Goal: Information Seeking & Learning: Learn about a topic

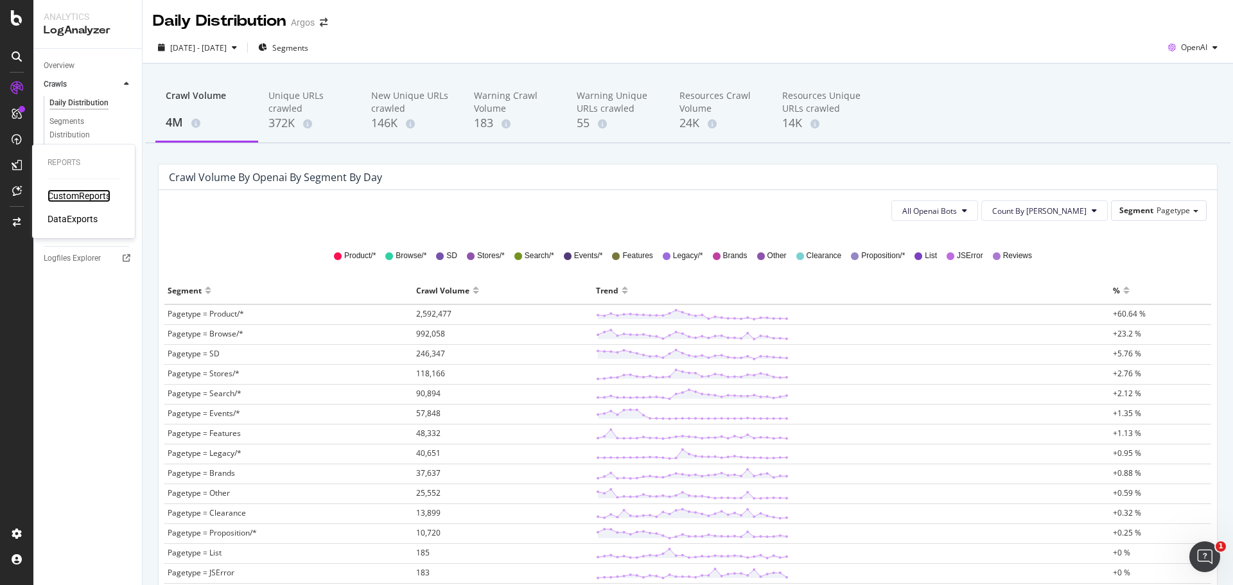
click at [74, 194] on div "CustomReports" at bounding box center [79, 195] width 63 height 13
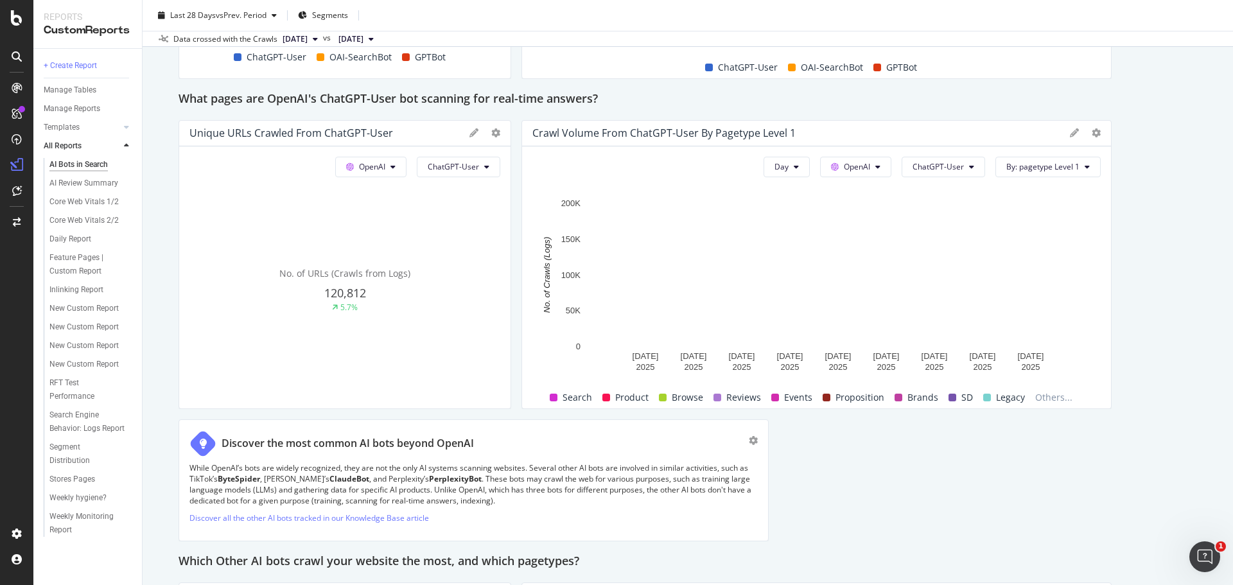
scroll to position [1669, 0]
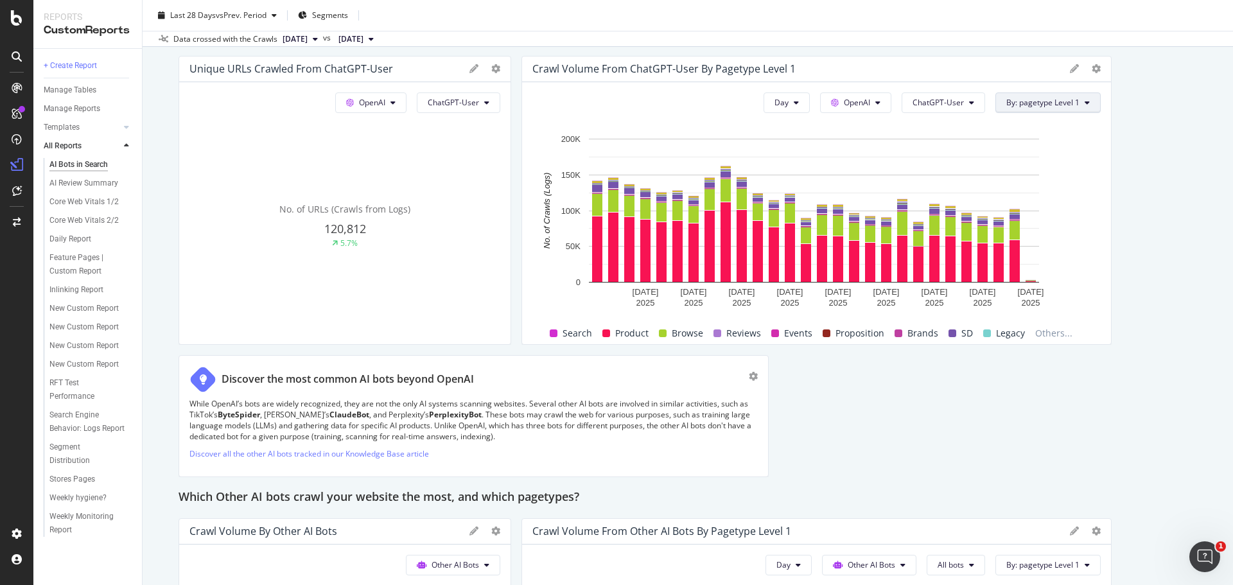
click at [1041, 108] on span "By: pagetype Level 1" at bounding box center [1042, 102] width 73 height 11
click at [1034, 184] on span "pagetype Level 2" at bounding box center [1067, 184] width 139 height 12
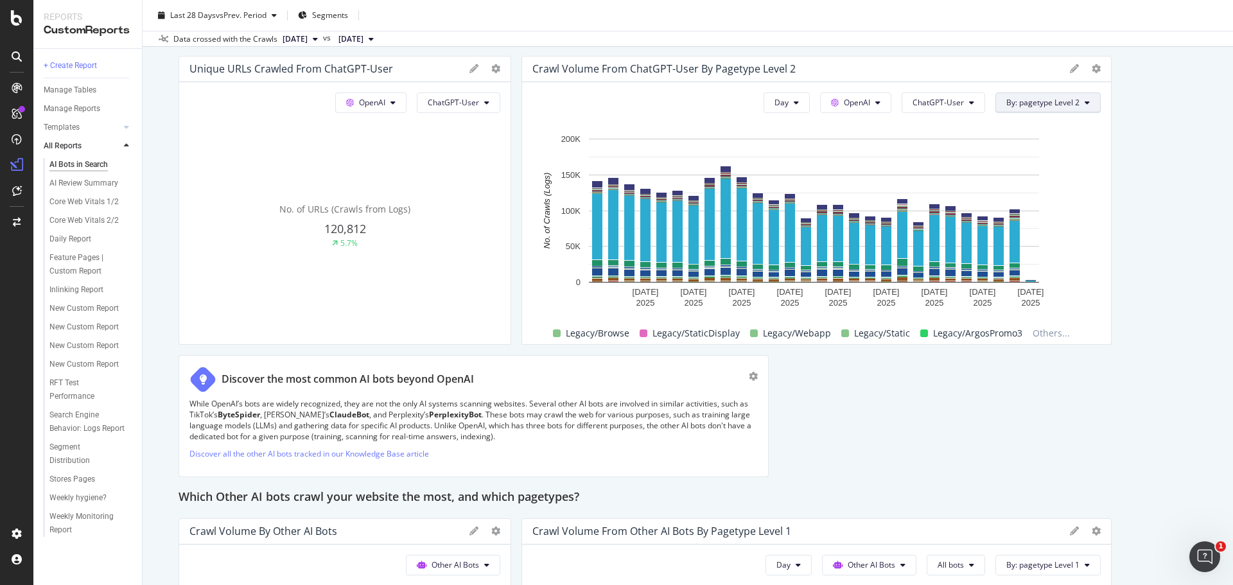
click at [1030, 108] on span "By: pagetype Level 2" at bounding box center [1042, 102] width 73 height 11
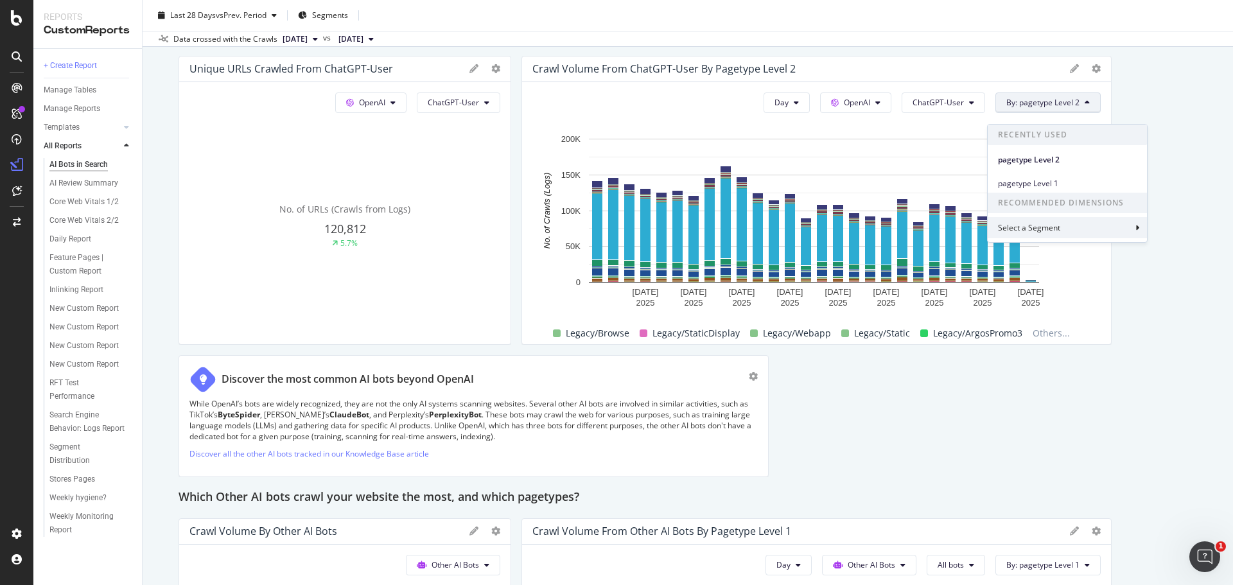
click at [1024, 225] on div "Select a Segment" at bounding box center [1030, 227] width 65 height 11
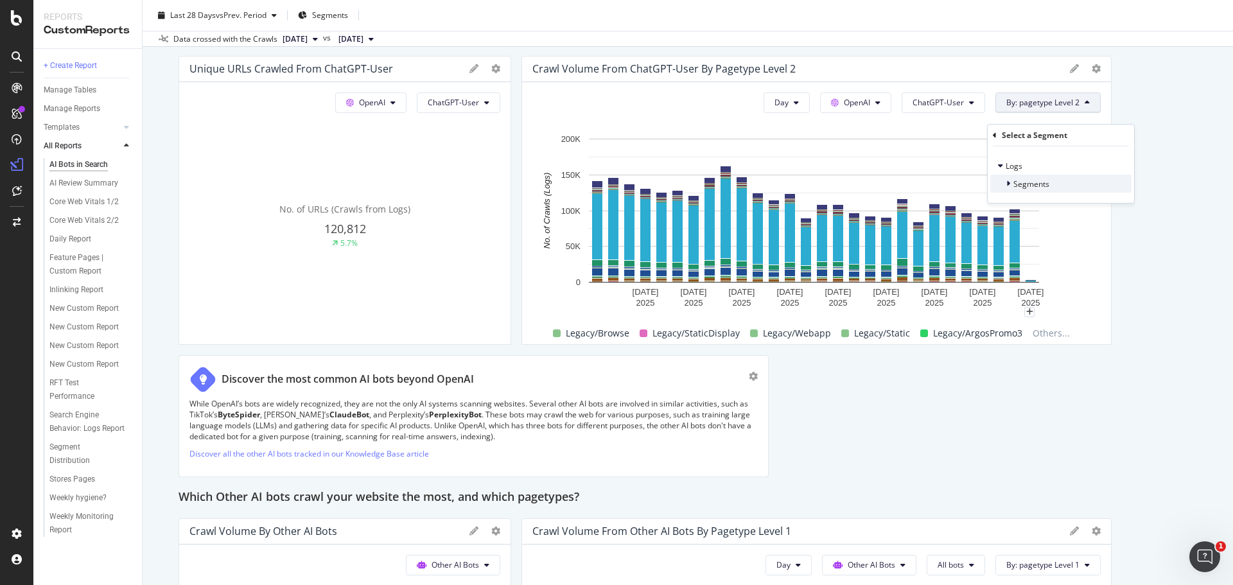
click at [1025, 186] on span "Segments" at bounding box center [1031, 183] width 36 height 11
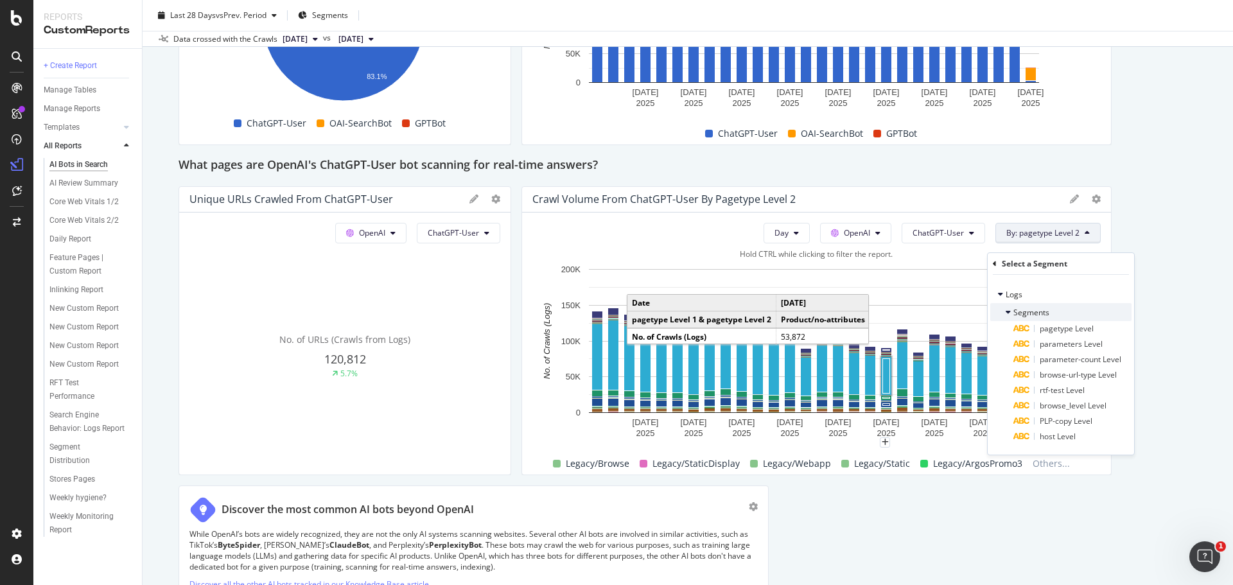
scroll to position [1541, 0]
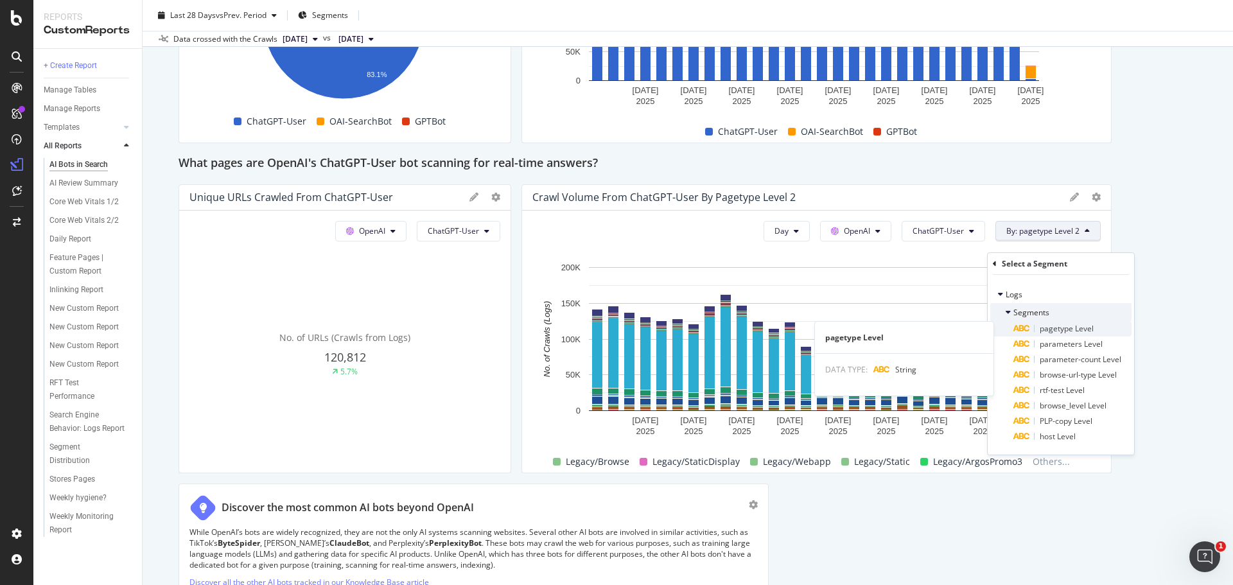
click at [1073, 331] on span "pagetype Level" at bounding box center [1066, 328] width 54 height 11
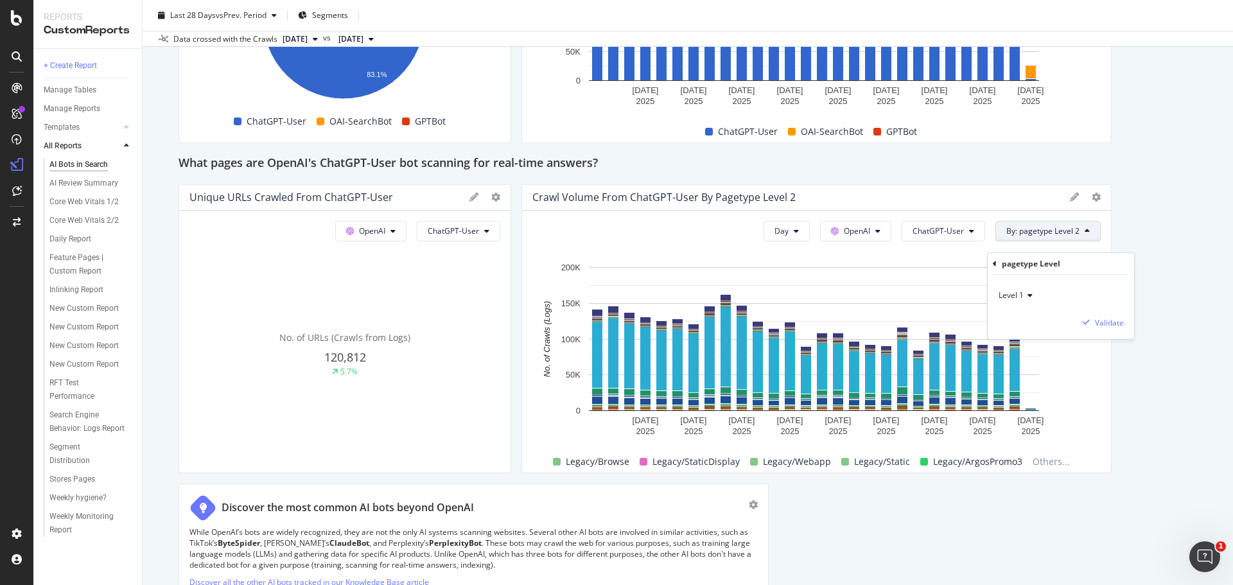
click at [1134, 209] on div "This report shows AI bot interaction with your website and its impact on your o…" at bounding box center [687, 68] width 1018 height 2931
click at [1057, 236] on span "By: pagetype Level 2" at bounding box center [1042, 230] width 73 height 11
click at [1029, 308] on span "pagetype Level 1" at bounding box center [1067, 312] width 139 height 12
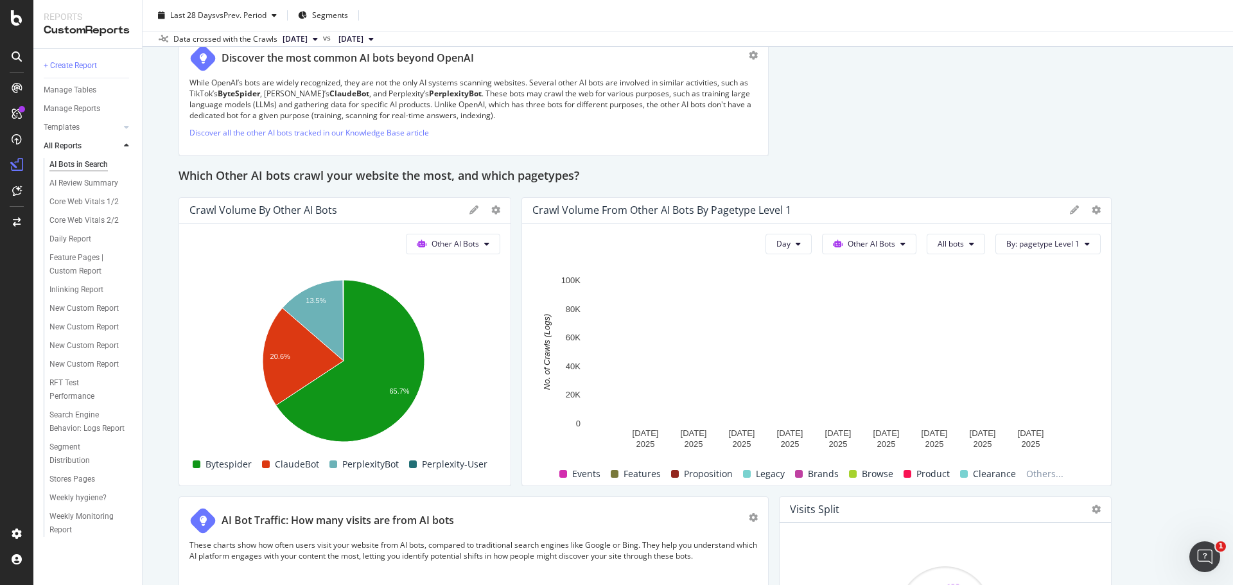
scroll to position [2055, 0]
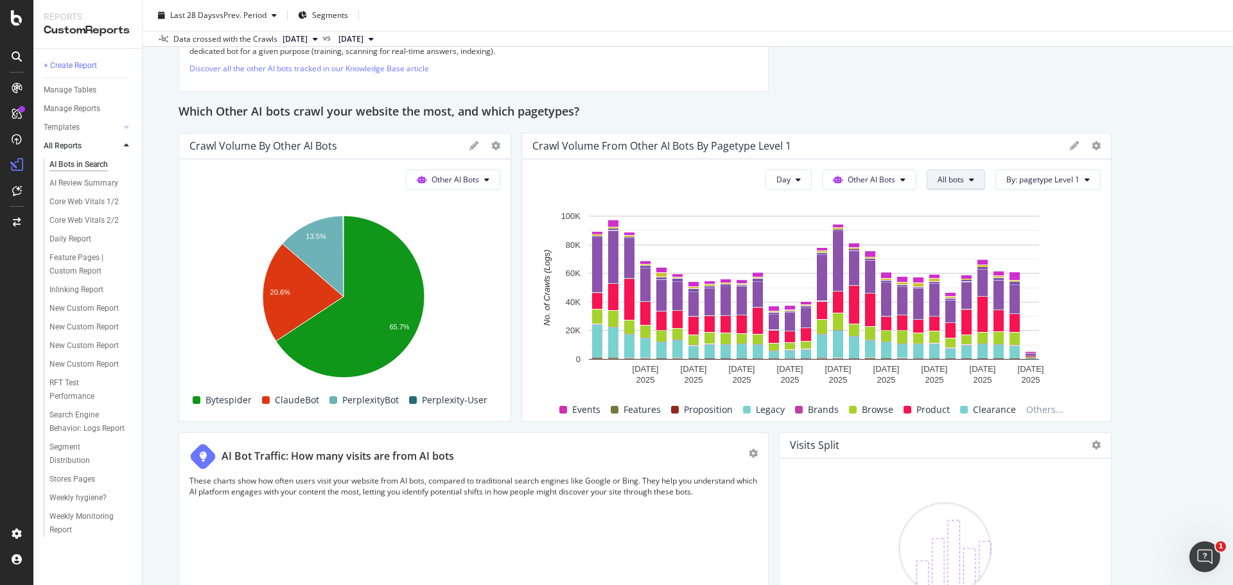
click at [927, 190] on button "All bots" at bounding box center [955, 180] width 58 height 21
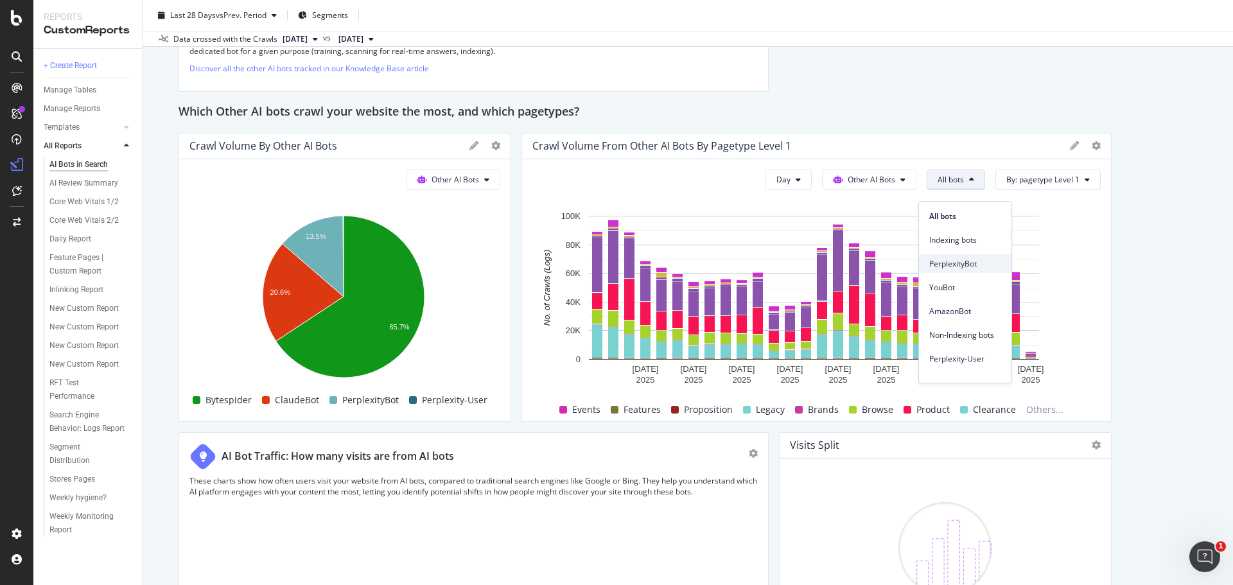
scroll to position [64, 0]
click at [960, 320] on span "Bytespider" at bounding box center [965, 319] width 72 height 12
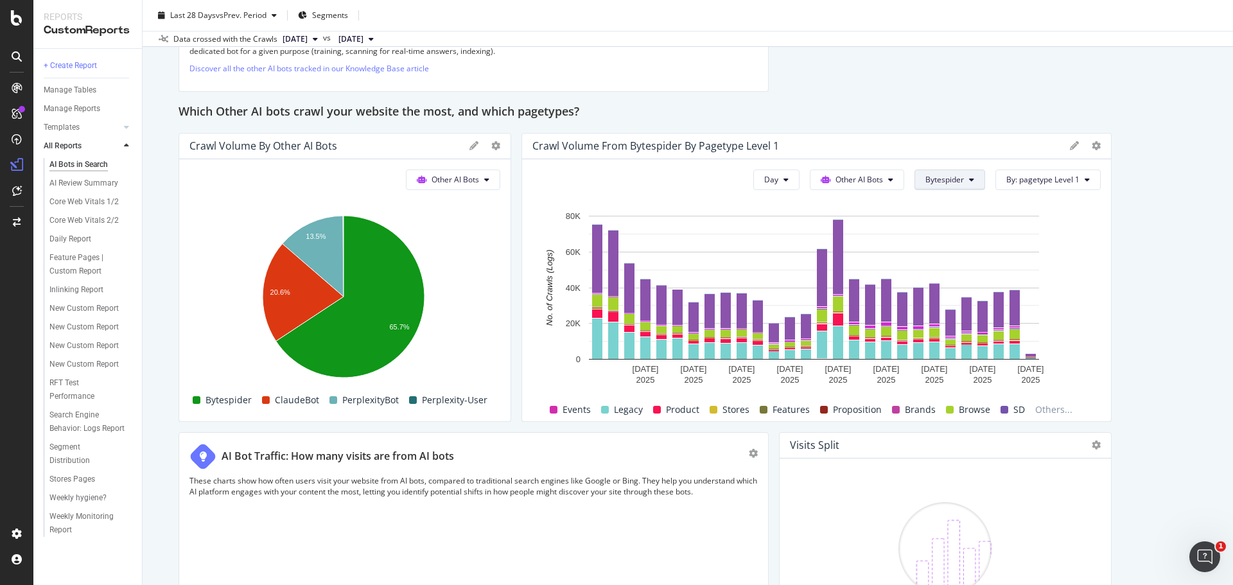
click at [952, 185] on span "Bytespider" at bounding box center [944, 179] width 39 height 11
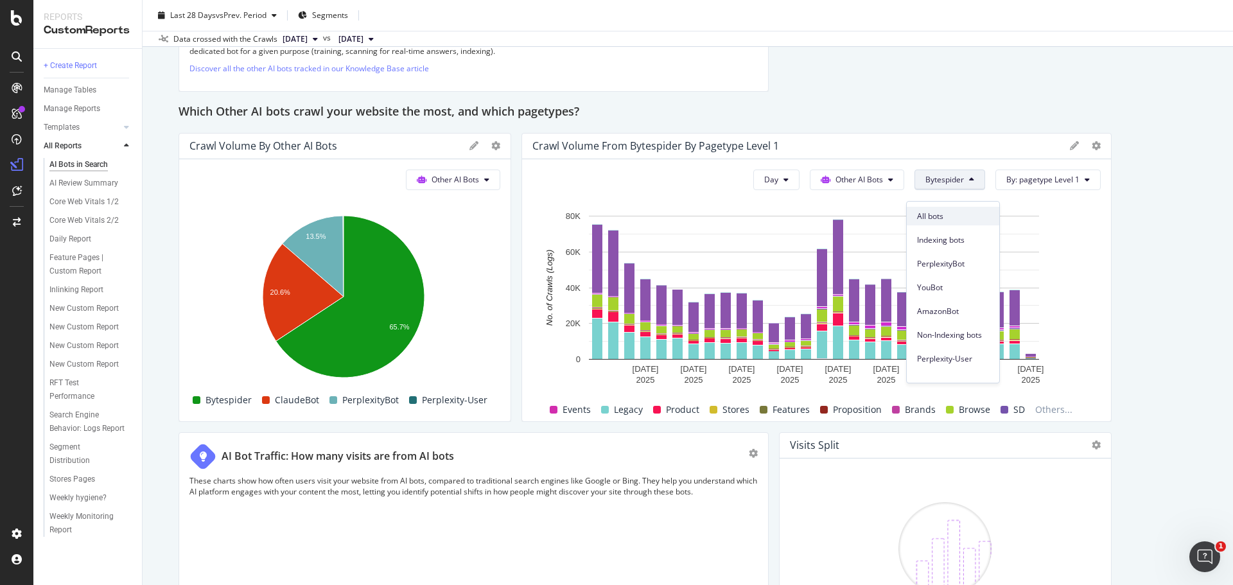
click at [950, 216] on span "All bots" at bounding box center [953, 217] width 72 height 12
